Goal: Find specific page/section: Find specific page/section

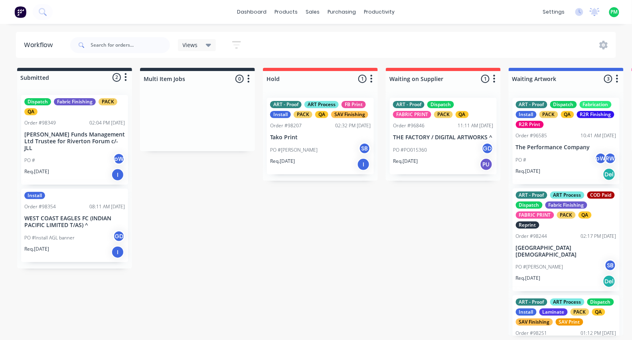
scroll to position [0, 1706]
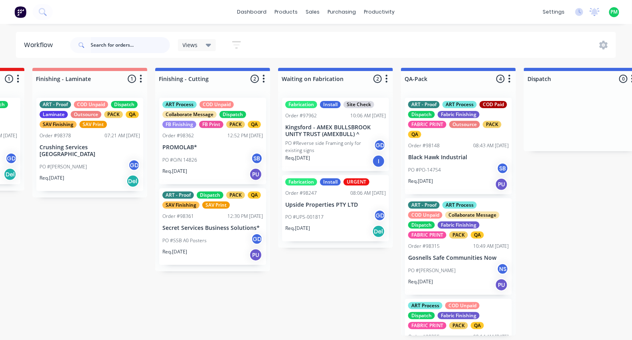
click at [119, 50] on input "text" at bounding box center [130, 45] width 79 height 16
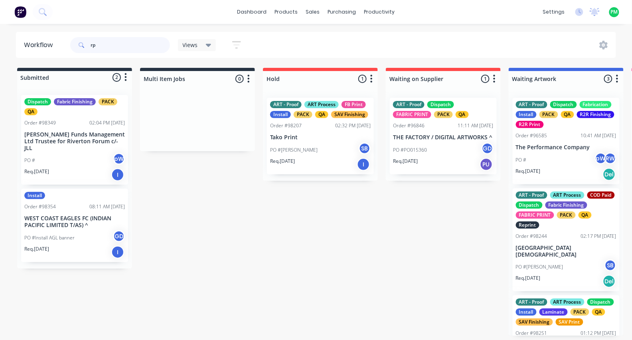
type input "rph"
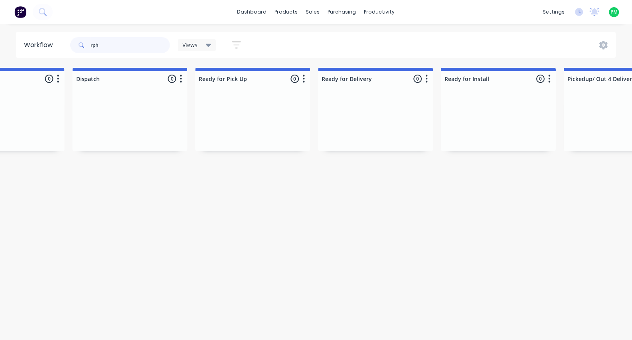
scroll to position [0, 2220]
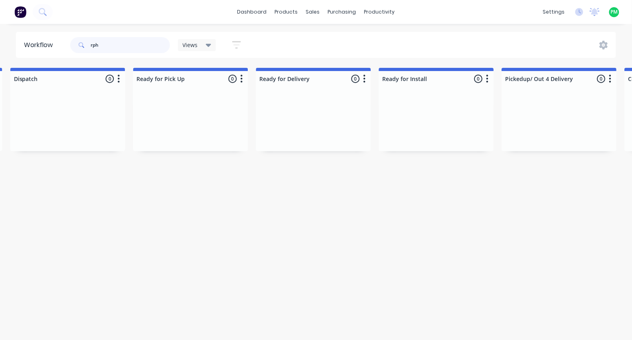
click at [110, 47] on input "rph" at bounding box center [130, 45] width 79 height 16
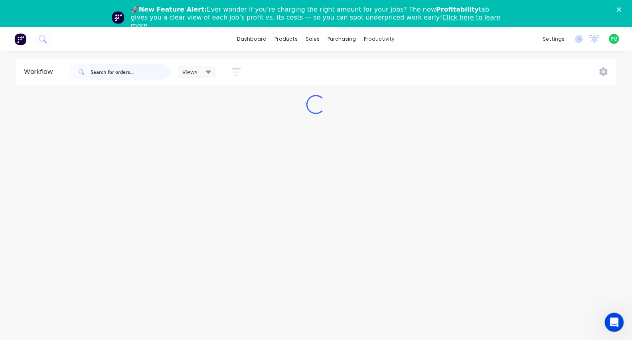
click at [147, 74] on input "text" at bounding box center [130, 72] width 79 height 16
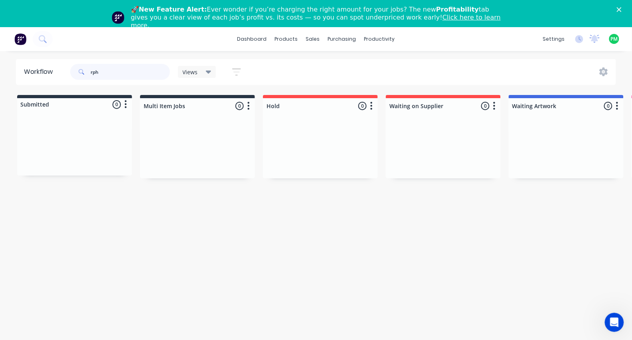
type input "rah"
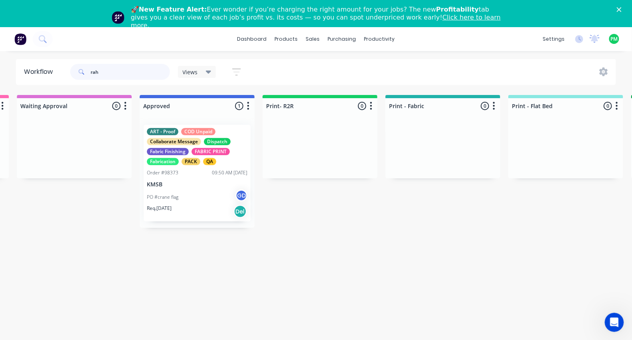
scroll to position [0, 741]
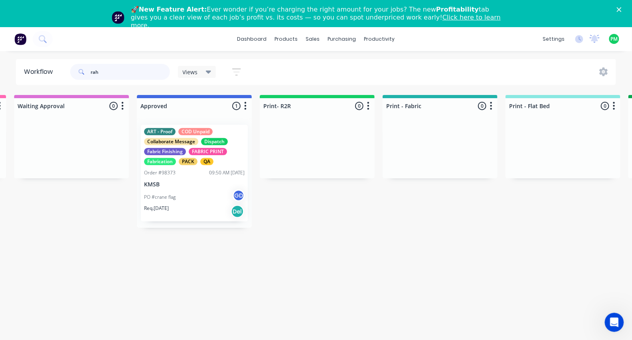
click at [113, 66] on input "rah" at bounding box center [130, 72] width 79 height 16
